Goal: Task Accomplishment & Management: Use online tool/utility

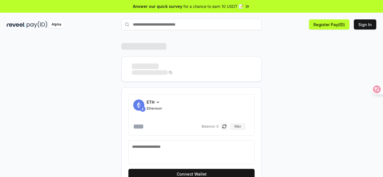
click at [271, 98] on div "ETH Ethereum Balance: 0 Max Connect Wallet" at bounding box center [191, 116] width 336 height 147
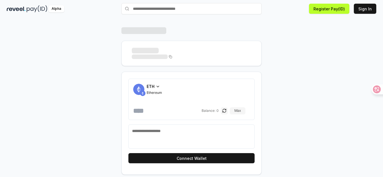
scroll to position [16, 0]
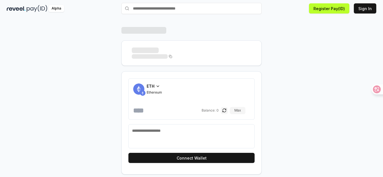
click at [271, 98] on div "ETH Ethereum Balance: 0 Max Connect Wallet" at bounding box center [191, 100] width 336 height 147
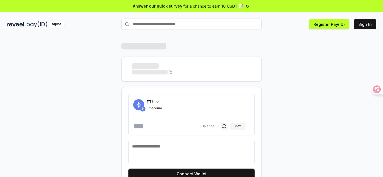
scroll to position [0, 0]
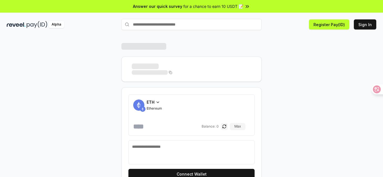
click at [271, 98] on div "ETH Ethereum Balance: 0 Max Connect Wallet" at bounding box center [191, 116] width 336 height 147
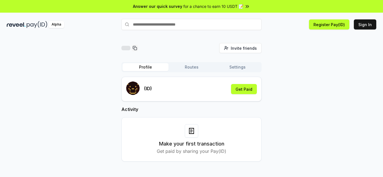
drag, startPoint x: 0, startPoint y: 0, endPoint x: 271, endPoint y: 98, distance: 287.9
click at [271, 98] on div "Invite friends Invite Profile Routes Settings (ID) Get Paid Activity Make your …" at bounding box center [192, 106] width 370 height 127
click at [270, 94] on div "Invite friends Invite Profile Routes Settings (ID) Get Paid Activity Make your …" at bounding box center [192, 106] width 370 height 127
click at [268, 95] on div "Invite friends Invite Profile Routes Settings (ID) Get Paid Activity Make your …" at bounding box center [192, 106] width 370 height 127
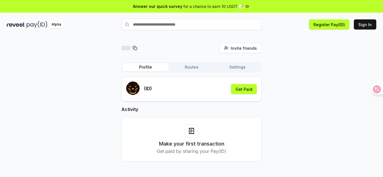
click at [268, 95] on div "Invite friends Invite Profile Routes Settings (ID) Get Paid Activity Make your …" at bounding box center [192, 106] width 370 height 127
click at [271, 78] on div "Invite friends Invite Profile Routes Settings (ID) Get Paid Activity Make your …" at bounding box center [192, 106] width 370 height 127
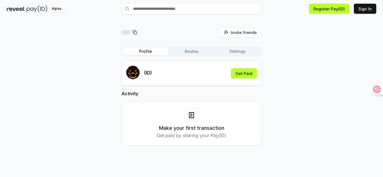
scroll to position [16, 0]
click at [271, 78] on div "Invite friends Invite Profile Routes Settings (ID) Get Paid Activity Make your …" at bounding box center [192, 90] width 370 height 127
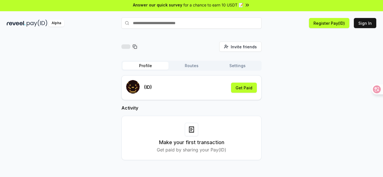
scroll to position [0, 0]
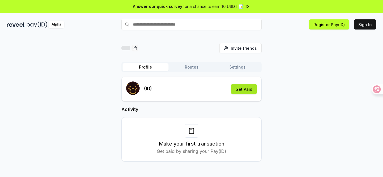
click at [246, 89] on button "Get Paid" at bounding box center [244, 89] width 26 height 10
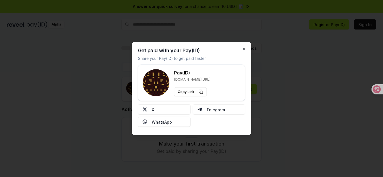
click at [185, 82] on div "Pay(ID) reveel.id/pay/ Copy Link" at bounding box center [192, 82] width 36 height 27
click at [186, 80] on p "reveel.id/pay/" at bounding box center [192, 79] width 36 height 4
click at [197, 79] on p "reveel.id/pay/" at bounding box center [192, 79] width 36 height 4
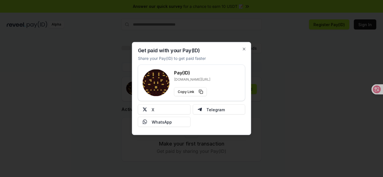
click at [185, 79] on p "reveel.id/pay/" at bounding box center [192, 79] width 36 height 4
click at [172, 81] on div "Pay(ID) reveel.id/pay/ Copy Link" at bounding box center [192, 82] width 98 height 27
click at [181, 80] on p "reveel.id/pay/" at bounding box center [192, 79] width 36 height 4
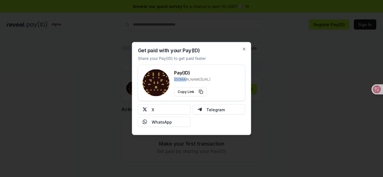
click at [181, 80] on p "reveel.id/pay/" at bounding box center [192, 79] width 36 height 4
click at [212, 81] on div "Pay(ID) reveel.id/pay/ Copy Link" at bounding box center [192, 82] width 98 height 27
click at [245, 49] on icon "button" at bounding box center [244, 49] width 4 height 4
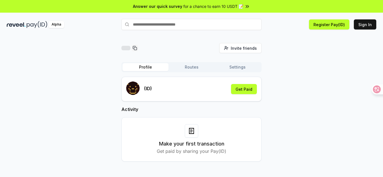
click at [273, 113] on div "Invite friends Invite Profile Routes Settings (ID) Get Paid Activity Make your …" at bounding box center [192, 106] width 370 height 127
